Goal: Register for event/course

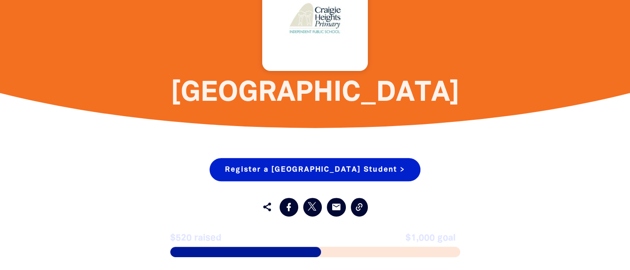
scroll to position [313, 0]
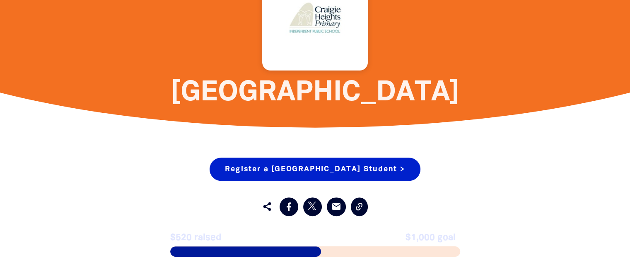
click at [243, 161] on link "Register a [GEOGRAPHIC_DATA] Student >" at bounding box center [315, 168] width 210 height 23
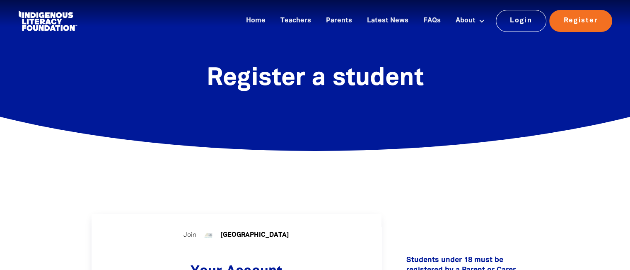
select select "AU"
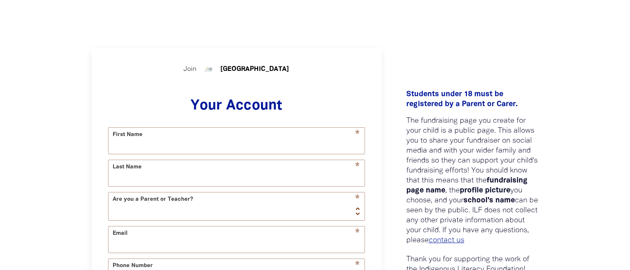
scroll to position [164, 0]
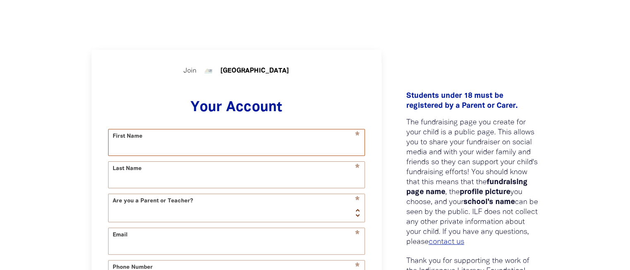
click at [255, 152] on input "First Name" at bounding box center [236, 142] width 256 height 26
type input "[PERSON_NAME]"
click at [350, 220] on select "Teacher Parent" at bounding box center [236, 208] width 256 height 28
select select "parent"
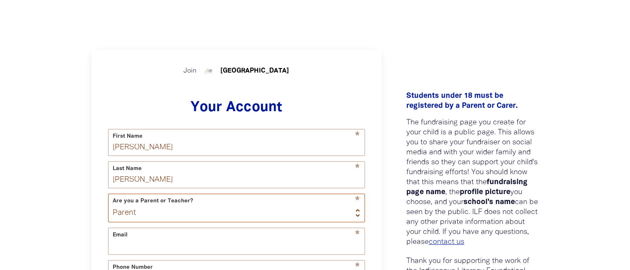
click at [108, 196] on select "Teacher Parent" at bounding box center [236, 208] width 256 height 28
click at [300, 239] on input "Email" at bounding box center [236, 241] width 256 height 26
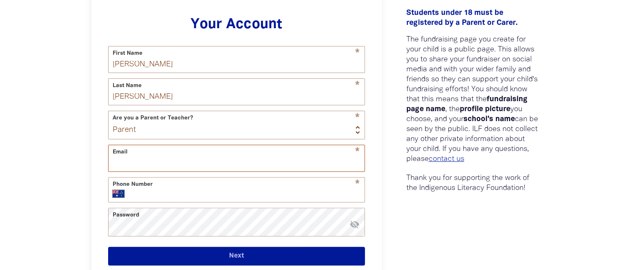
scroll to position [248, 0]
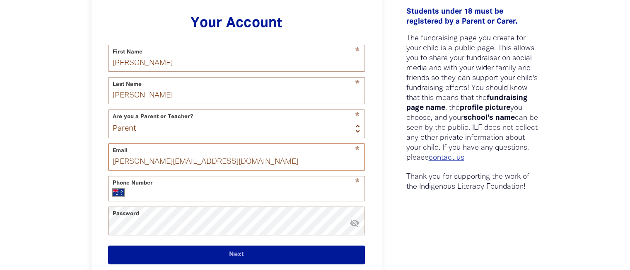
type input "[PERSON_NAME][EMAIL_ADDRESS][DOMAIN_NAME]"
click at [248, 208] on form "* First Name [PERSON_NAME] * Last Name [PERSON_NAME] Are you a Parent or Teache…" at bounding box center [236, 154] width 257 height 219
click at [245, 196] on input "Phone Number" at bounding box center [246, 192] width 228 height 8
type input "426820036"
click at [201, 257] on button "Next" at bounding box center [236, 254] width 257 height 19
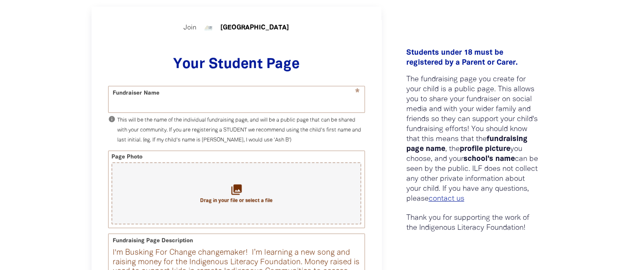
scroll to position [205, 0]
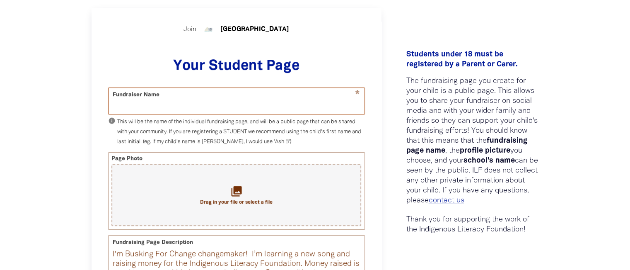
click at [274, 96] on input "Fundraiser Name" at bounding box center [236, 101] width 256 height 26
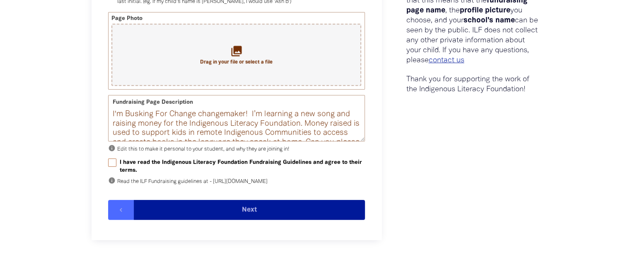
scroll to position [346, 0]
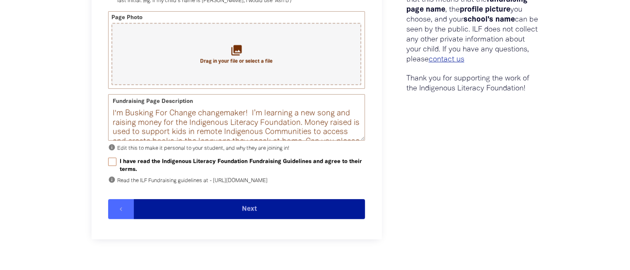
type input "[PERSON_NAME]"
click at [114, 162] on input "I have read the Indigenous Literacy Foundation Fundraising Guidelines and agree…" at bounding box center [112, 161] width 8 height 8
checkbox input "true"
click at [179, 216] on button "Next" at bounding box center [249, 209] width 231 height 20
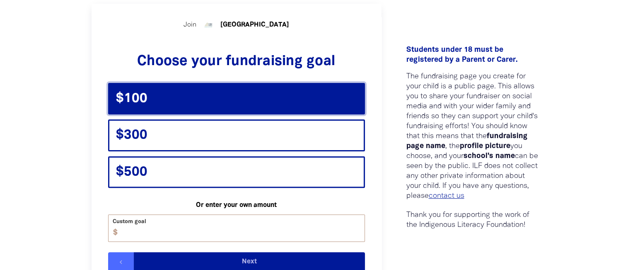
scroll to position [205, 0]
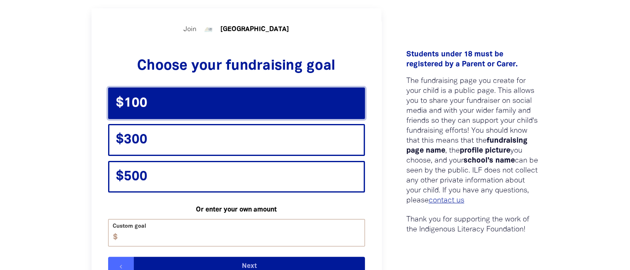
click at [225, 107] on div "$100" at bounding box center [236, 102] width 257 height 31
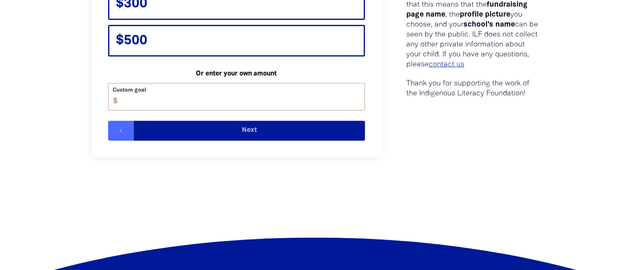
scroll to position [346, 0]
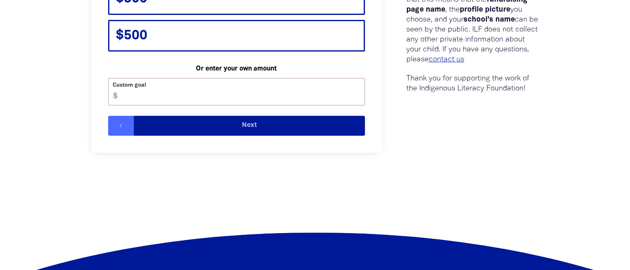
click at [263, 130] on button "Next" at bounding box center [249, 126] width 231 height 20
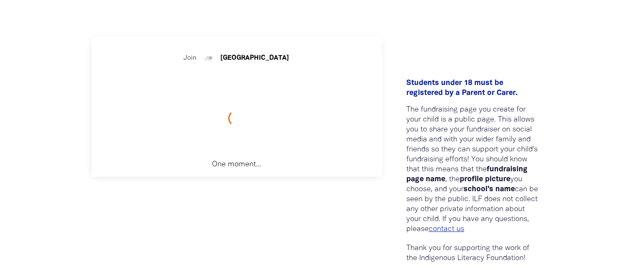
scroll to position [176, 0]
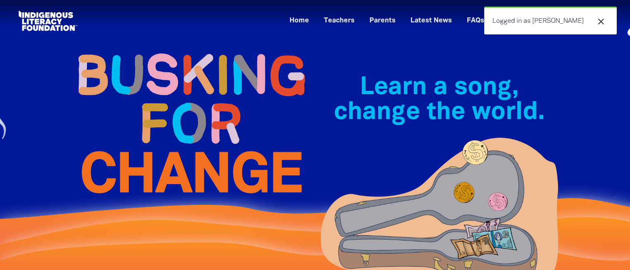
click at [603, 21] on icon "close" at bounding box center [601, 22] width 10 height 10
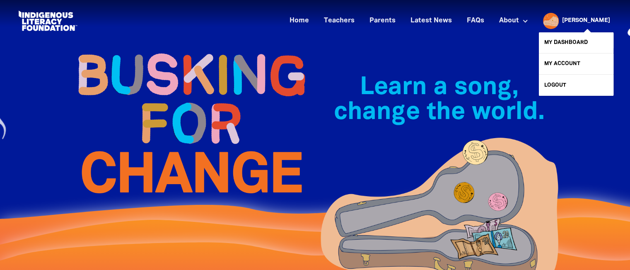
click at [593, 18] on link "[PERSON_NAME]" at bounding box center [586, 21] width 48 height 6
click at [552, 87] on link "Logout" at bounding box center [576, 85] width 75 height 21
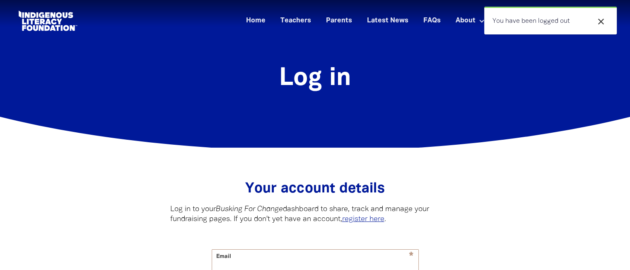
click at [71, 24] on link at bounding box center [48, 20] width 62 height 25
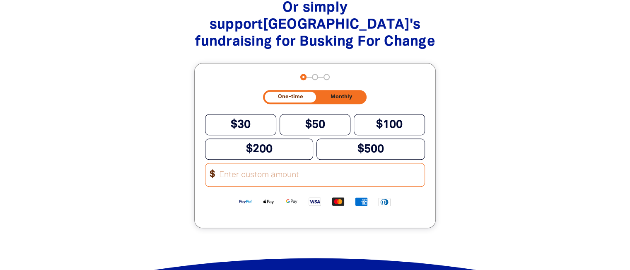
scroll to position [962, 0]
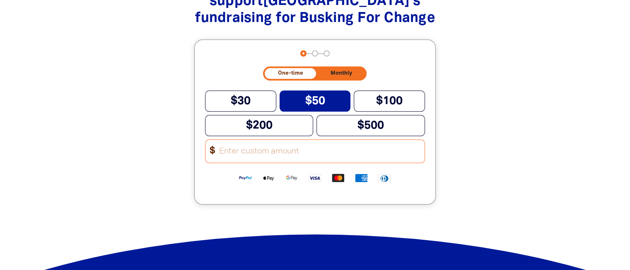
click at [292, 105] on button "$50" at bounding box center [315, 100] width 71 height 21
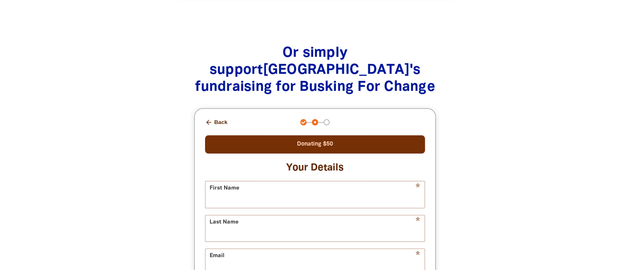
scroll to position [890, 0]
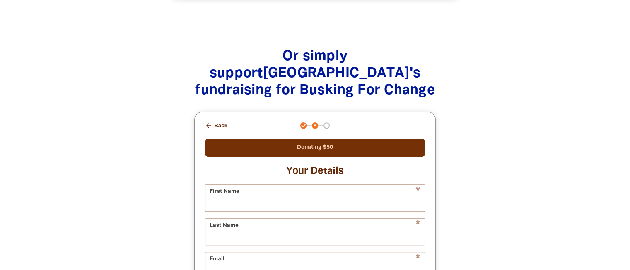
click at [217, 125] on button "arrow_back Back" at bounding box center [216, 125] width 29 height 14
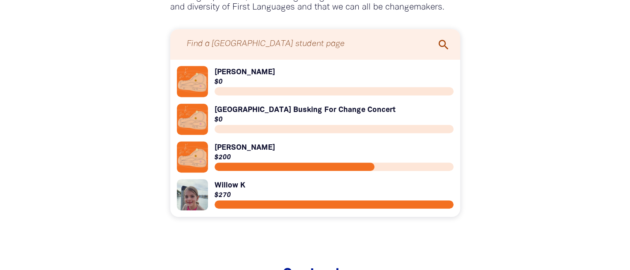
scroll to position [671, 0]
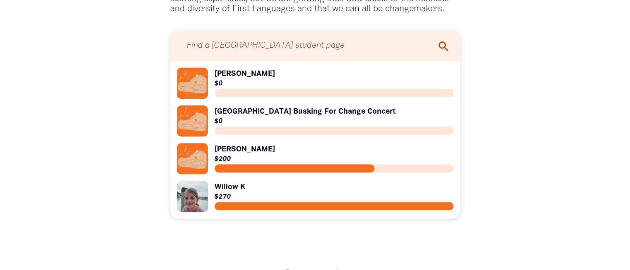
click at [223, 83] on link "Link to [PERSON_NAME]" at bounding box center [315, 83] width 277 height 31
